Goal: Transaction & Acquisition: Purchase product/service

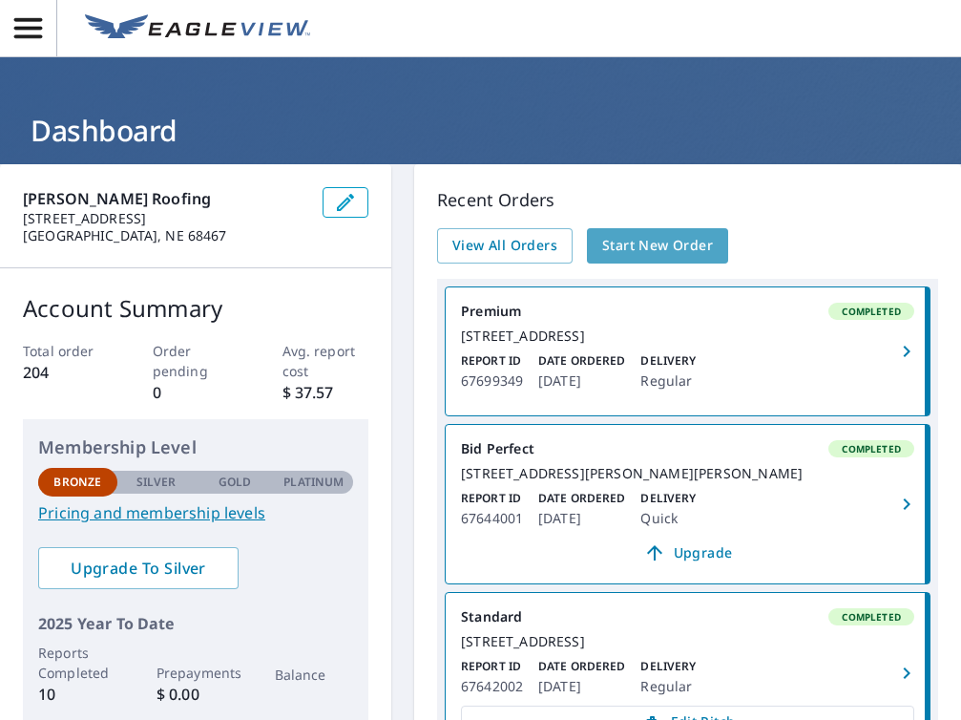
click at [662, 248] on span "Start New Order" at bounding box center [657, 246] width 111 height 24
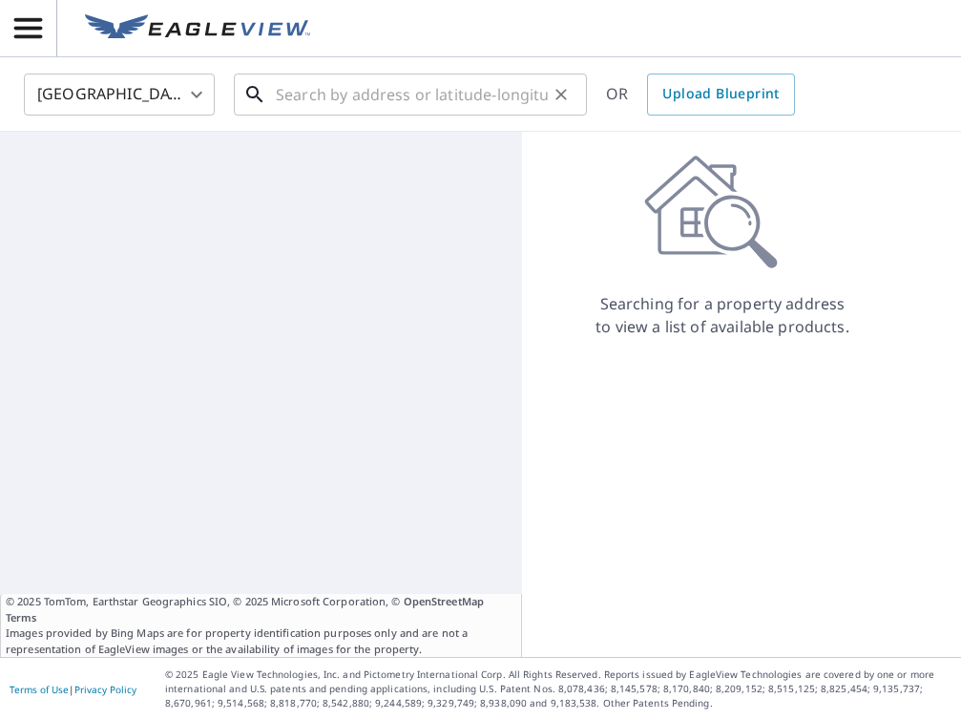
click at [284, 96] on input "text" at bounding box center [412, 94] width 272 height 53
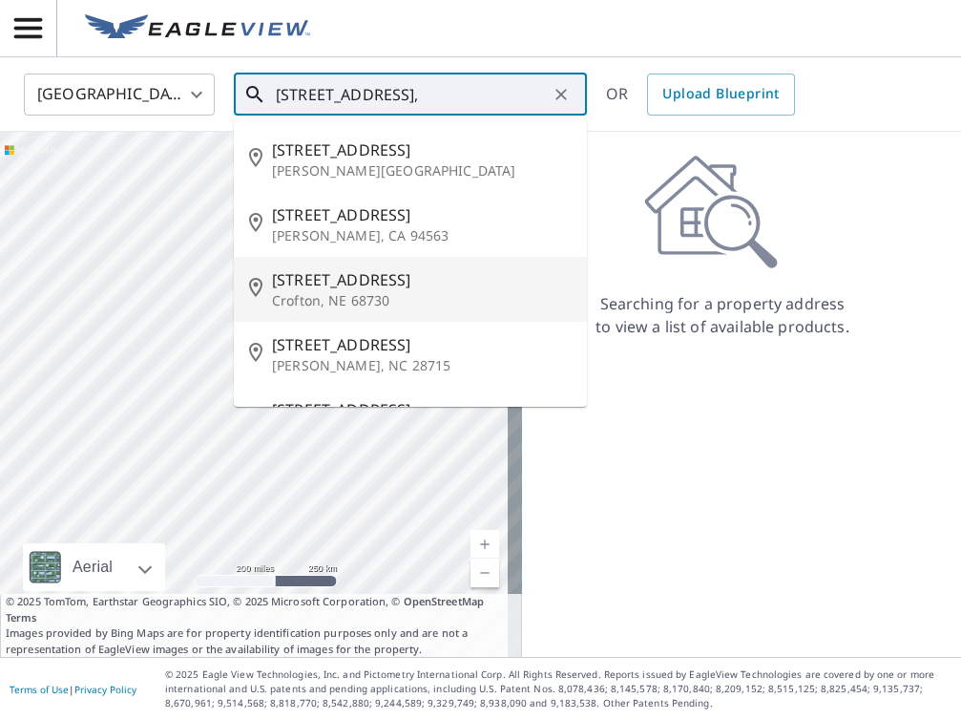
click at [290, 289] on span "[STREET_ADDRESS]" at bounding box center [422, 279] width 300 height 23
type input "[STREET_ADDRESS][PERSON_NAME]"
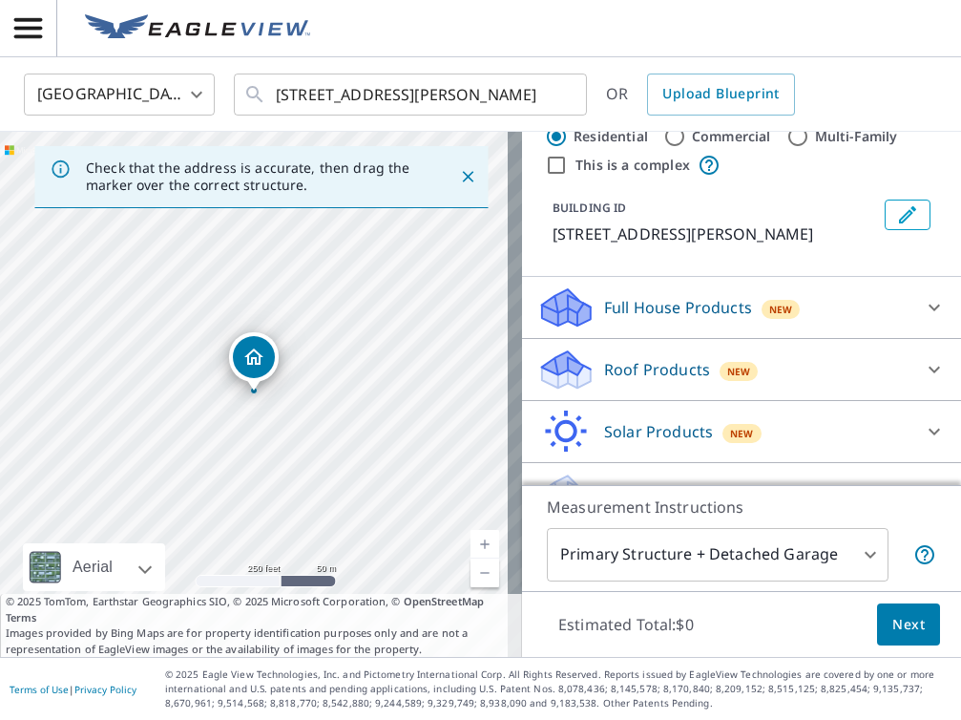
scroll to position [93, 0]
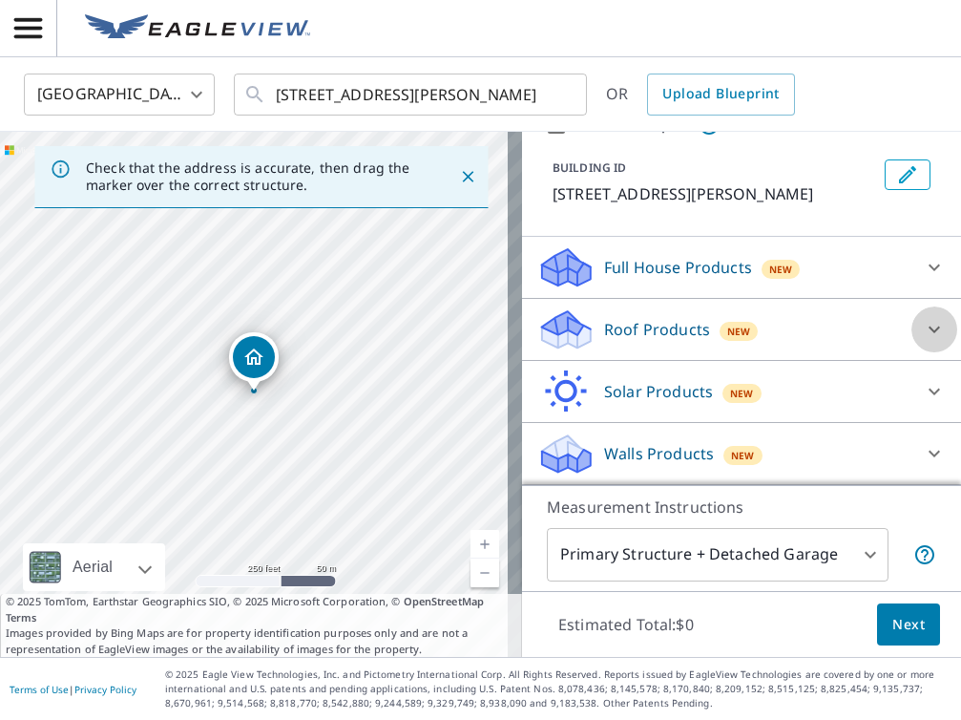
click at [923, 327] on icon at bounding box center [934, 329] width 23 height 23
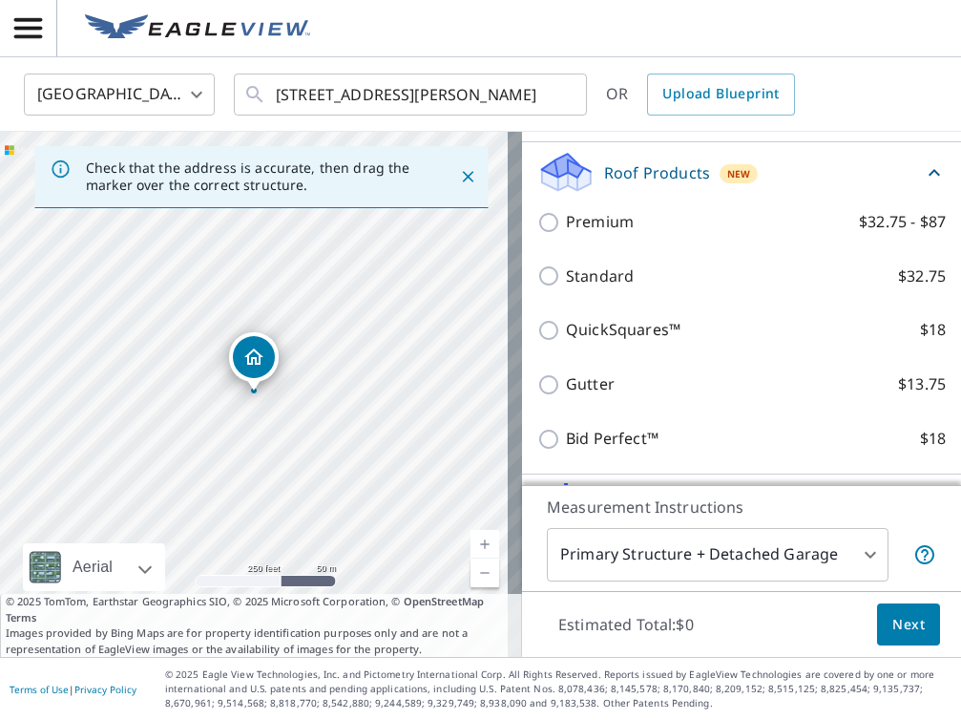
scroll to position [251, 0]
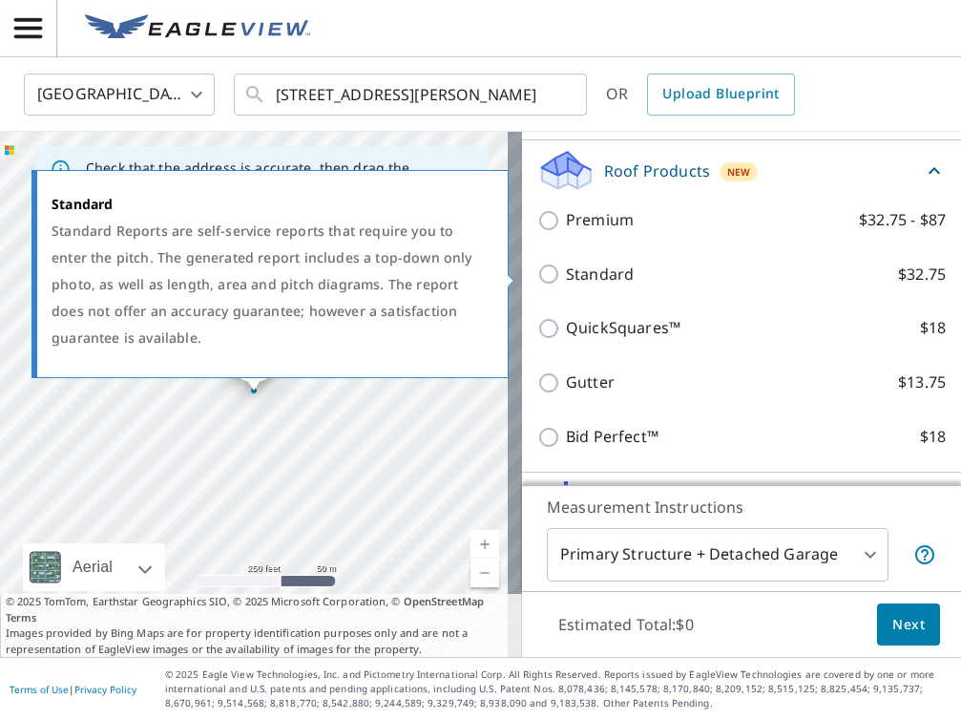
click at [537, 276] on input "Standard $32.75" at bounding box center [551, 274] width 29 height 23
checkbox input "true"
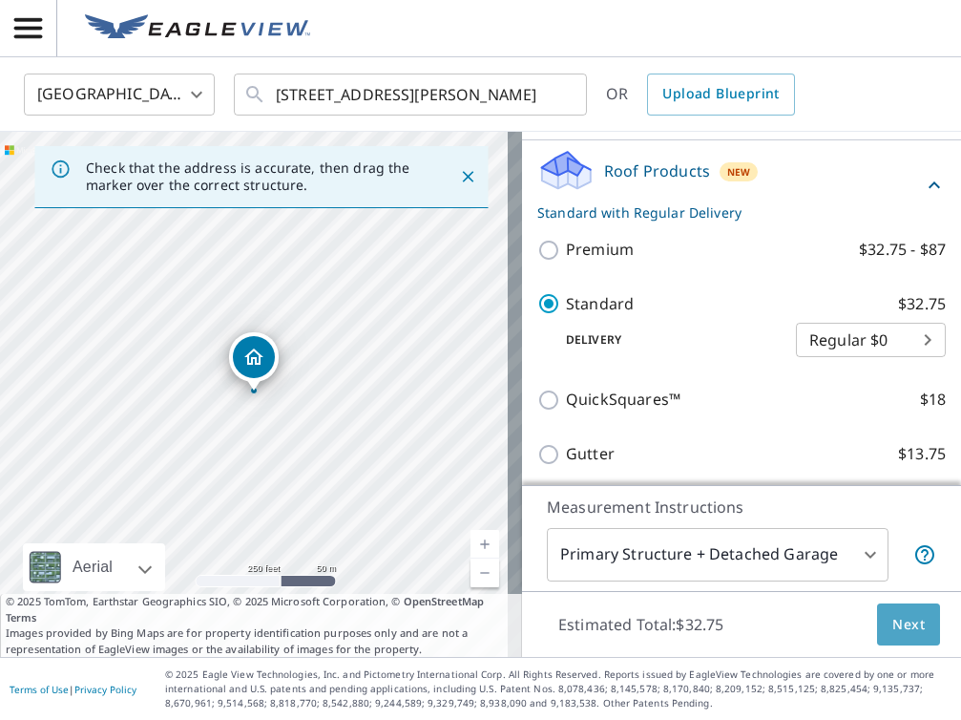
click at [911, 620] on button "Next" at bounding box center [908, 624] width 63 height 43
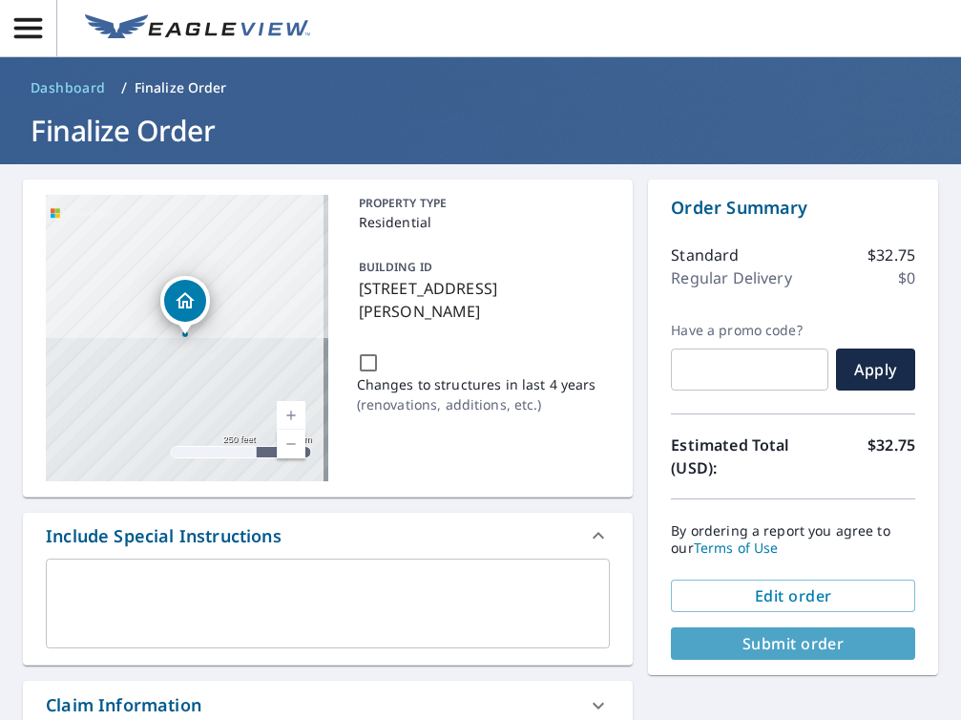
click at [809, 641] on span "Submit order" at bounding box center [793, 643] width 214 height 21
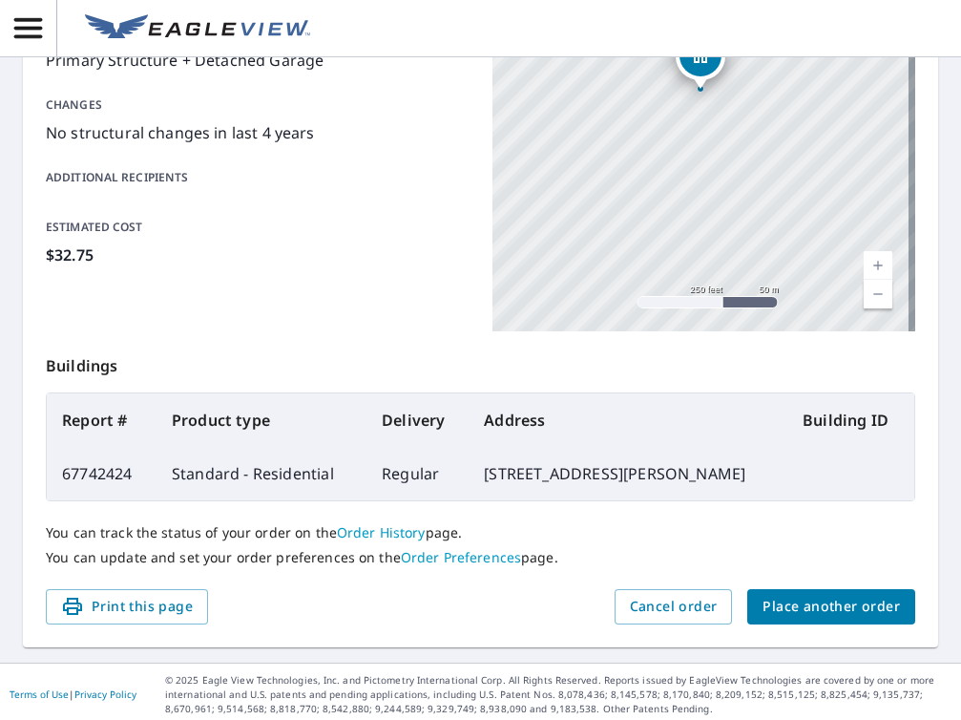
scroll to position [406, 0]
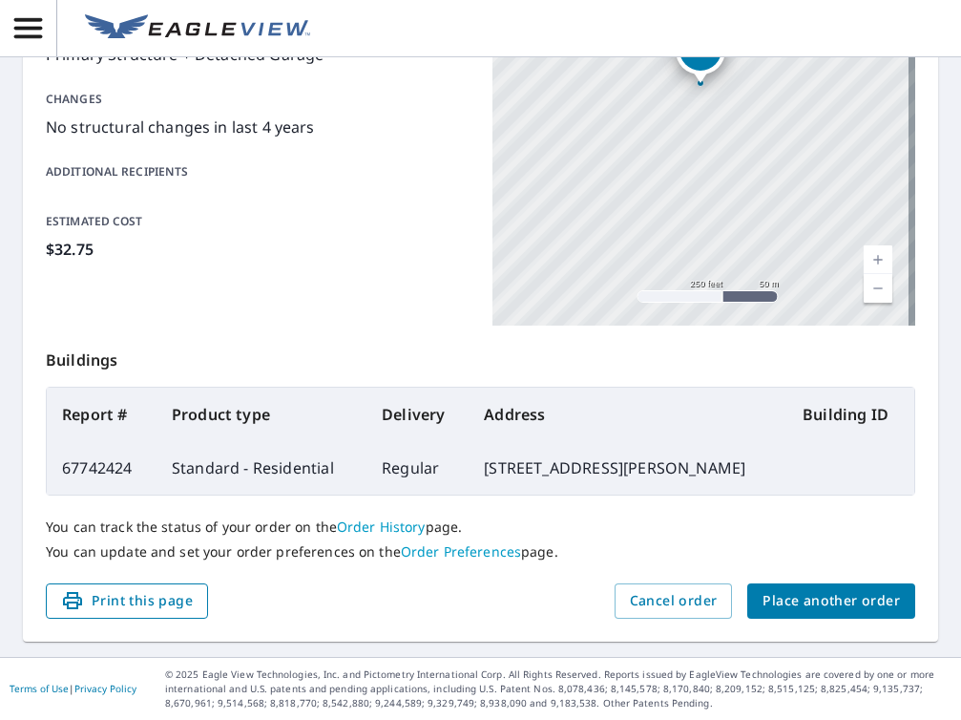
click at [151, 606] on span "Print this page" at bounding box center [127, 601] width 132 height 24
click at [117, 599] on span "Print this page" at bounding box center [127, 601] width 132 height 24
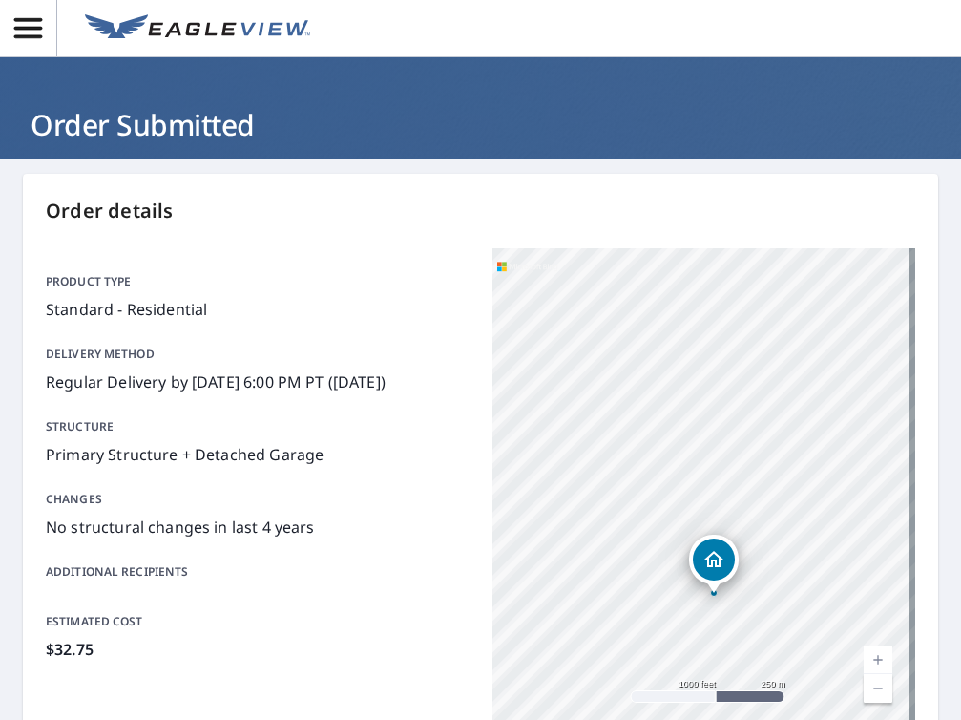
scroll to position [0, 0]
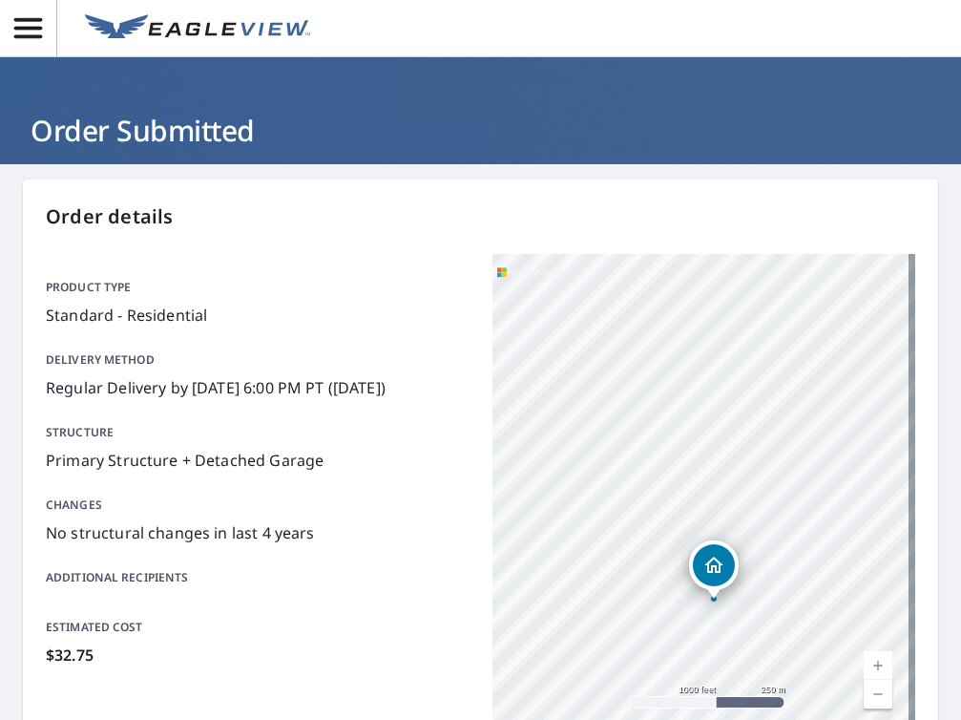
click at [31, 31] on icon "button" at bounding box center [27, 27] width 33 height 33
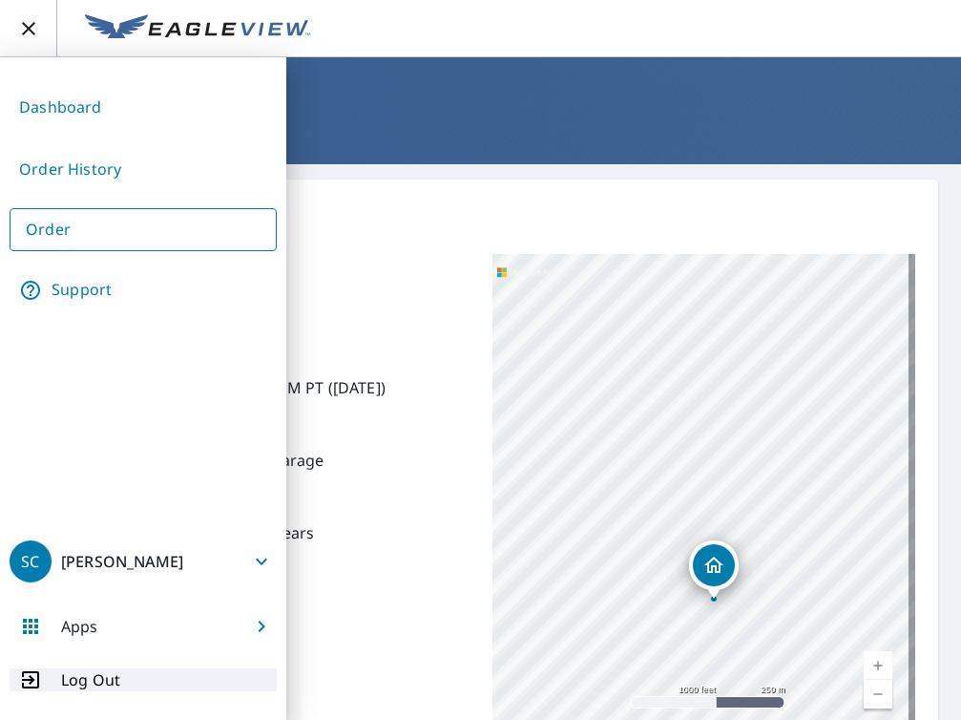
click at [92, 685] on p "Log Out" at bounding box center [90, 679] width 59 height 23
